Goal: Find specific page/section: Find specific page/section

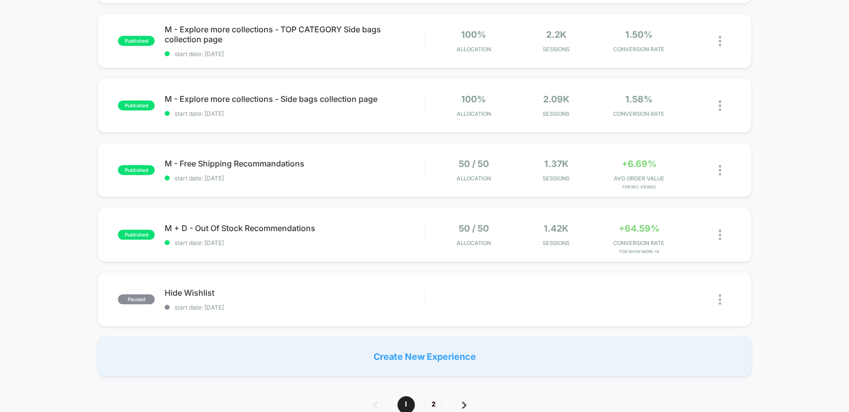
scroll to position [549, 0]
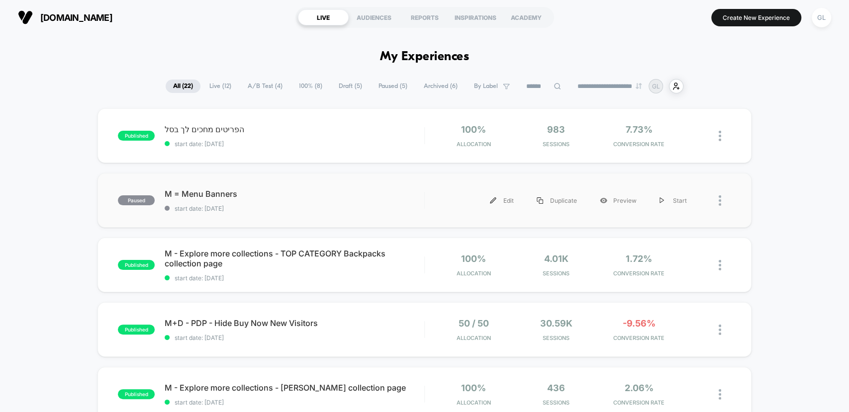
scroll to position [41, 0]
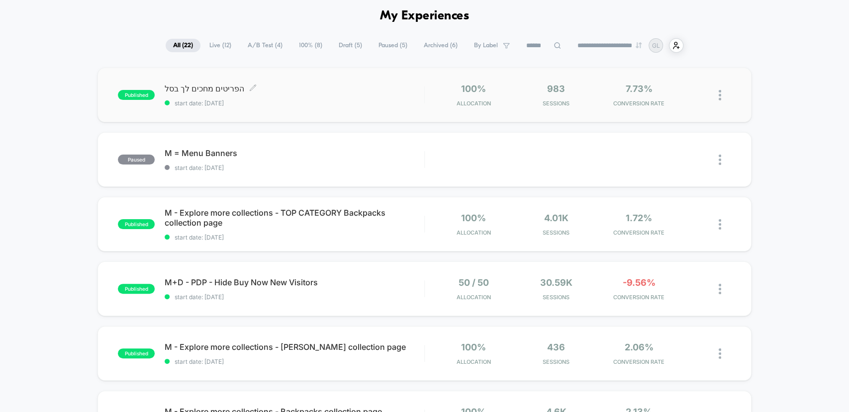
click at [207, 85] on span "הפריטים מחכים לך בסל Click to edit experience details" at bounding box center [294, 89] width 259 height 10
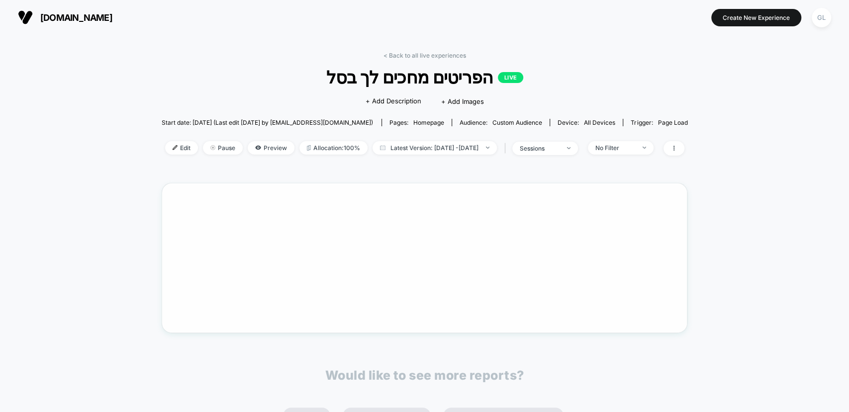
scroll to position [19, 0]
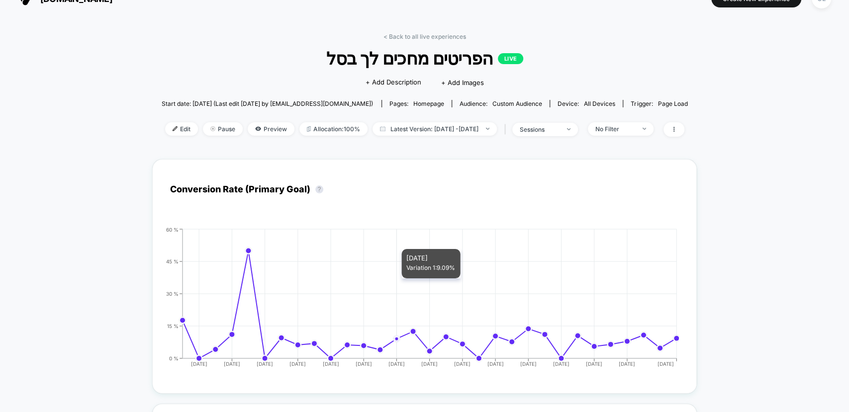
scroll to position [19, 0]
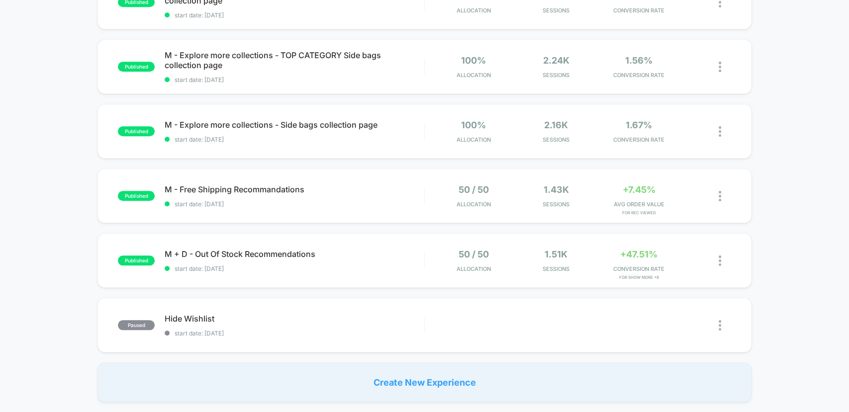
scroll to position [522, 0]
click at [240, 250] on span "M + D - Out Of Stock Recommendations Click to edit experience details" at bounding box center [294, 254] width 259 height 10
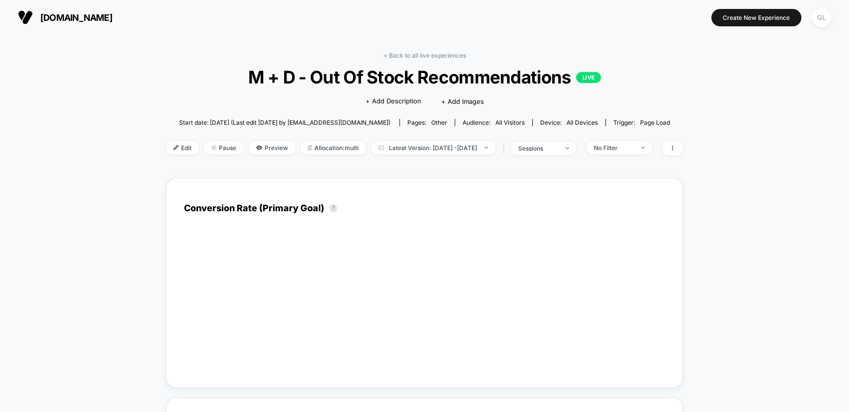
scroll to position [72, 0]
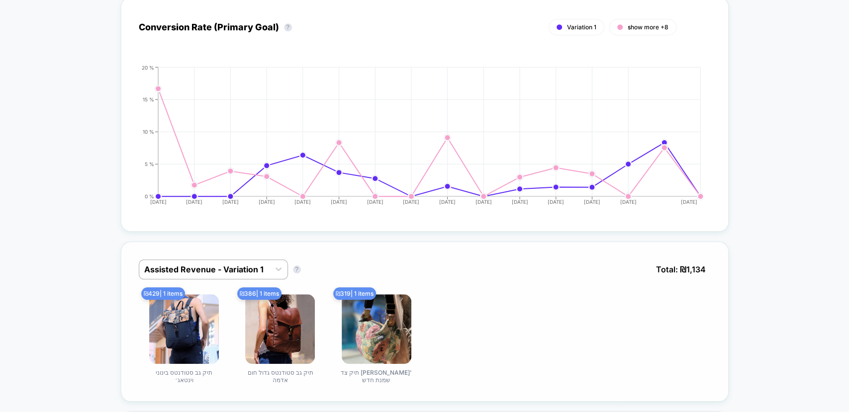
scroll to position [569, 0]
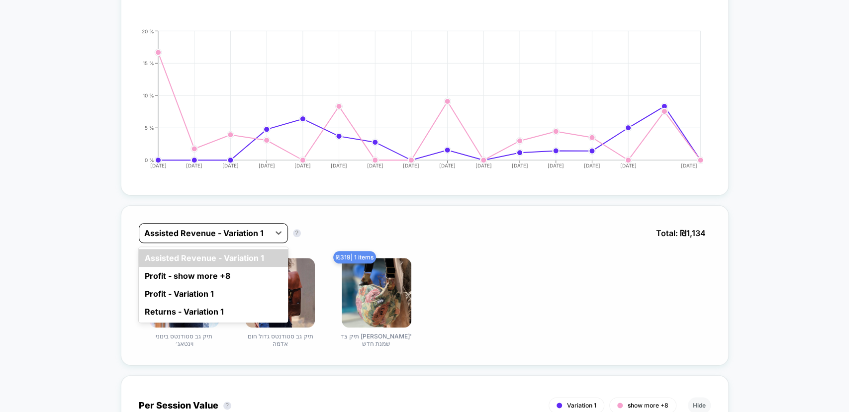
click at [230, 227] on div at bounding box center [204, 233] width 120 height 12
click at [533, 304] on div "₪ 429 | 1 items תיק גב סטודנטס בינוני וינטאג׳ ₪ 386 | 1 items תיק גב סטודנטס גד…" at bounding box center [425, 303] width 572 height 90
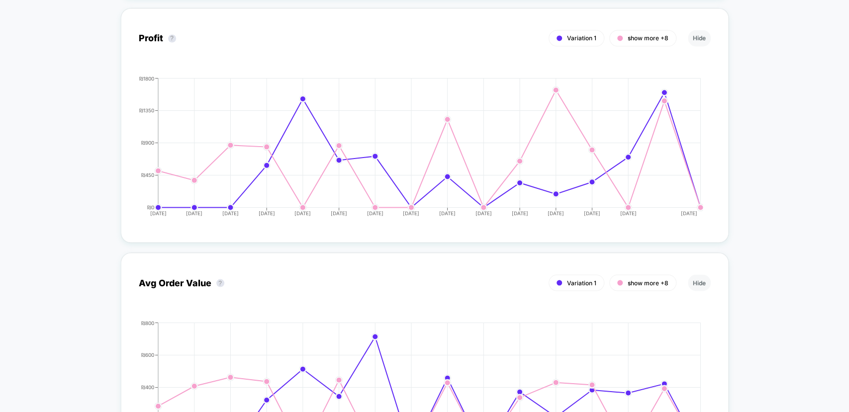
scroll to position [859, 0]
